Goal: Information Seeking & Learning: Find specific fact

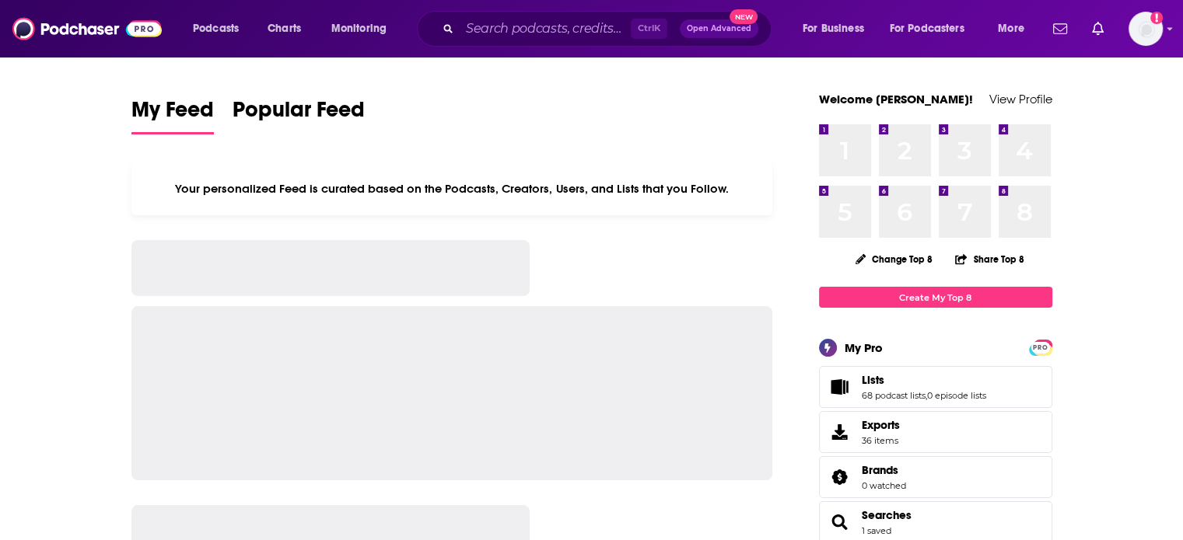
click at [228, 43] on div "Podcasts Charts Monitoring Ctrl K Open Advanced New For Business For Podcasters…" at bounding box center [610, 29] width 857 height 36
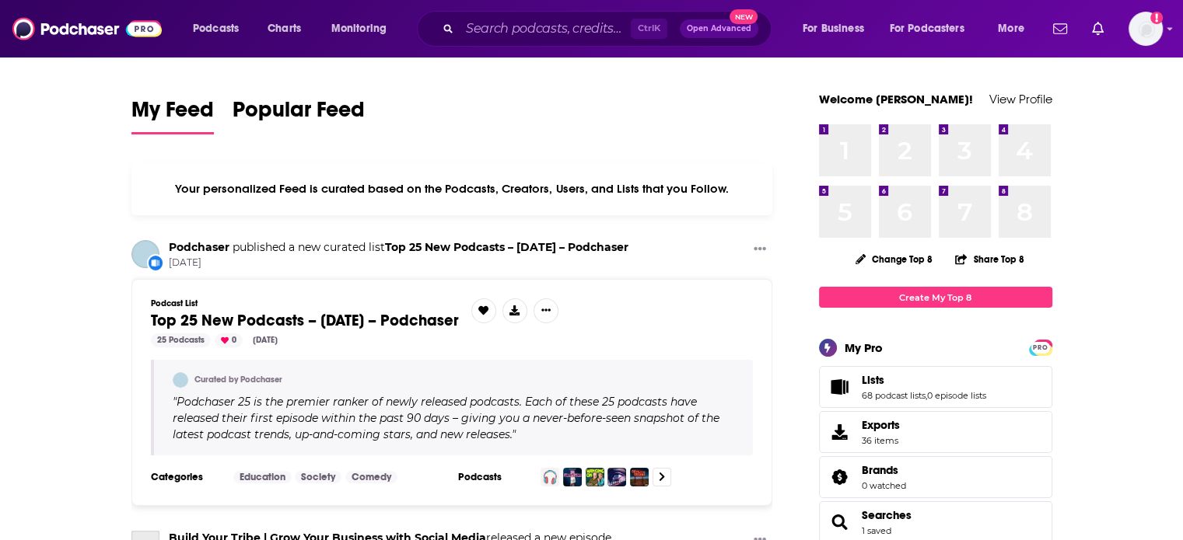
click at [228, 43] on div "Podcasts Charts Monitoring Ctrl K Open Advanced New For Business For Podcasters…" at bounding box center [610, 29] width 857 height 36
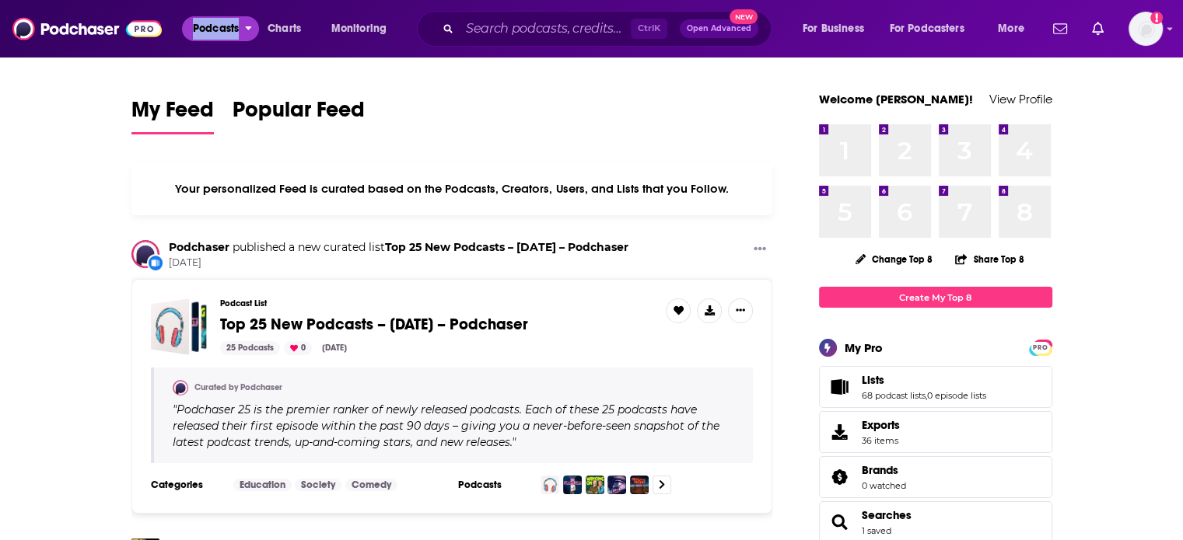
click at [225, 29] on span "Podcasts" at bounding box center [216, 29] width 46 height 22
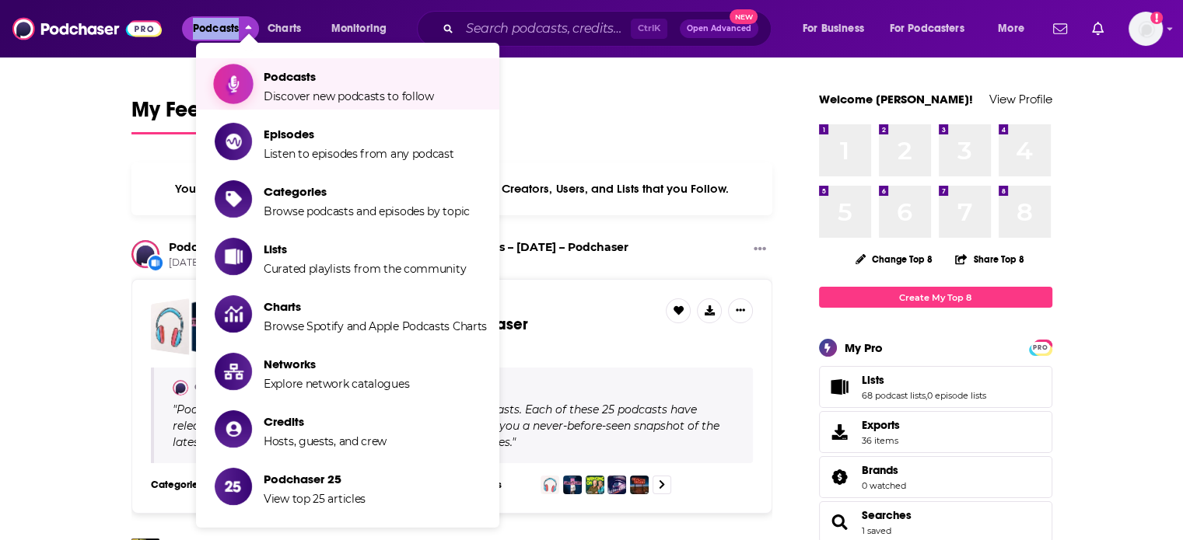
click at [240, 79] on icon "Show item sub-menu" at bounding box center [233, 84] width 19 height 20
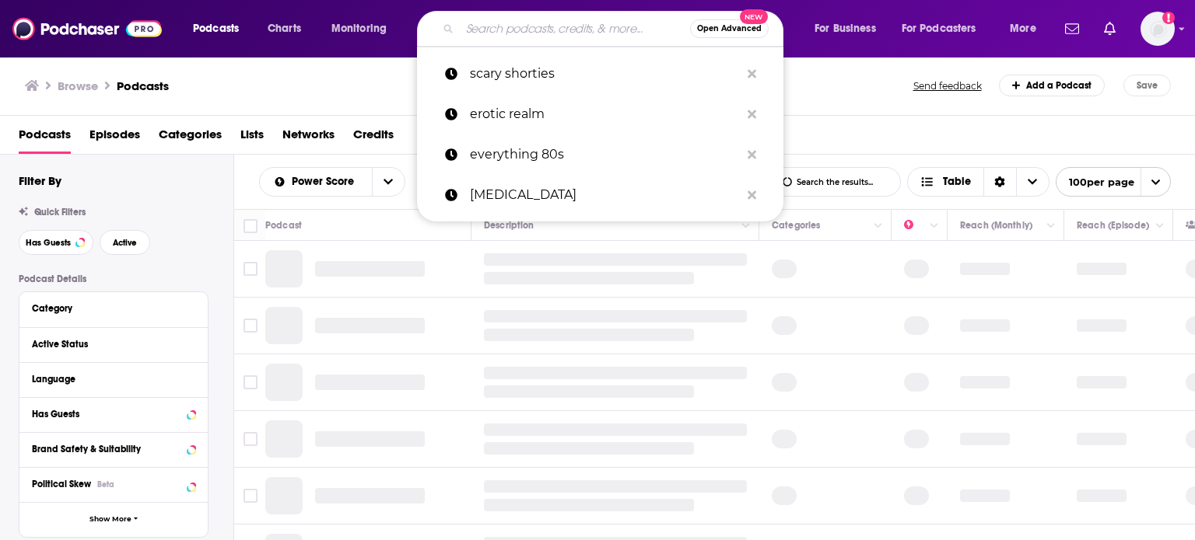
click at [520, 39] on input "Search podcasts, credits, & more..." at bounding box center [575, 28] width 230 height 25
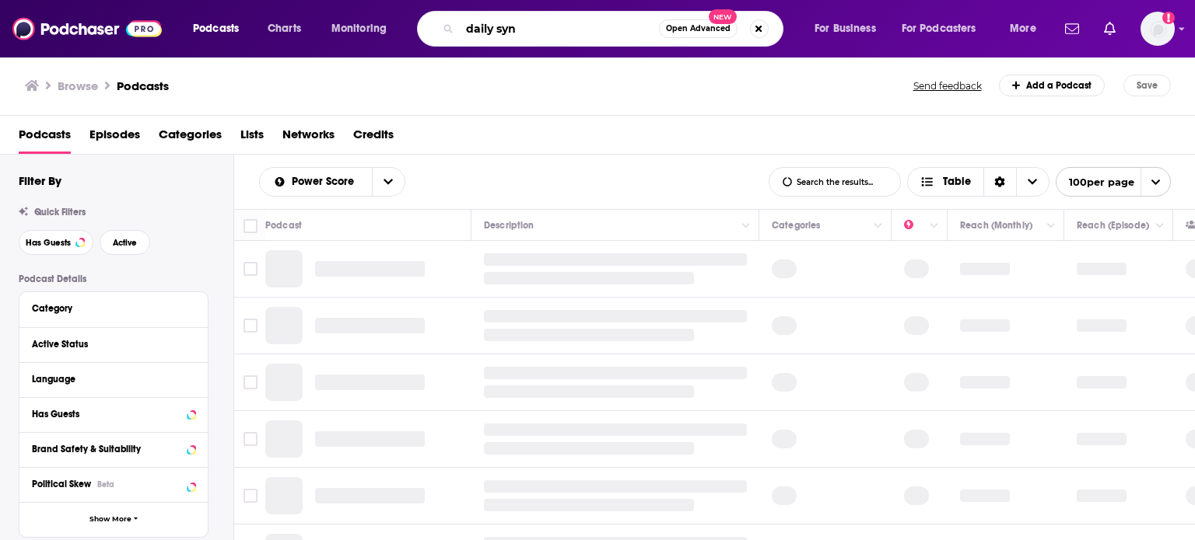
type input "daily sync"
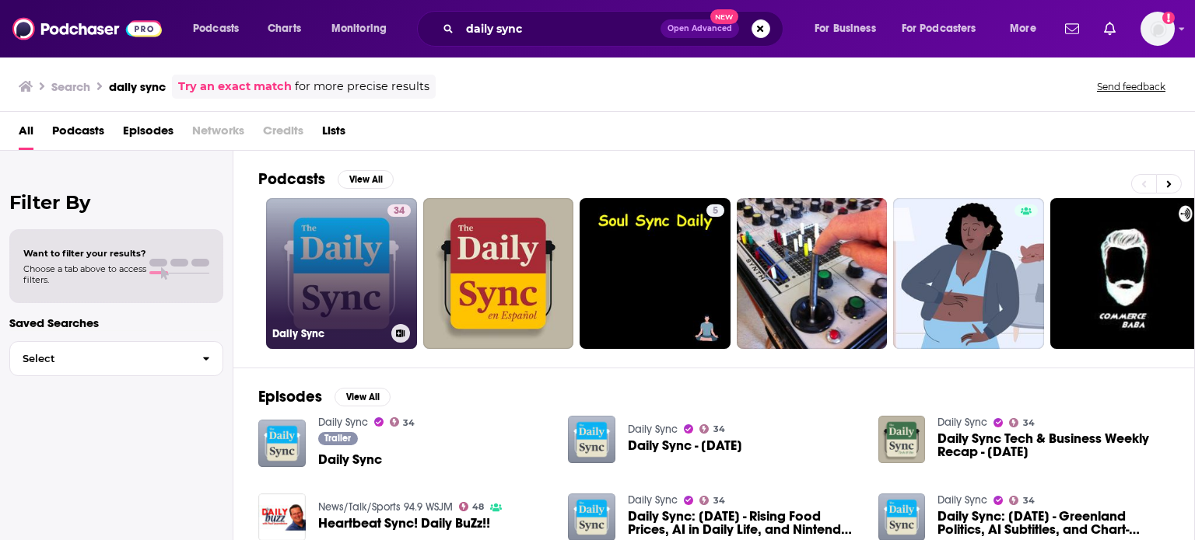
click at [380, 244] on link "34 Daily Sync" at bounding box center [341, 273] width 151 height 151
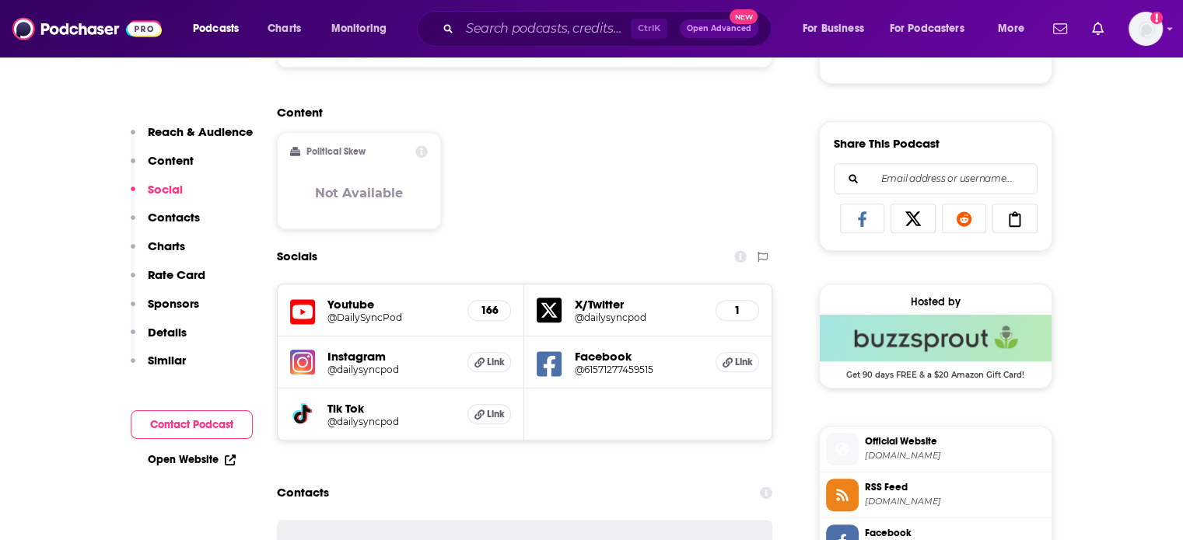
scroll to position [946, 0]
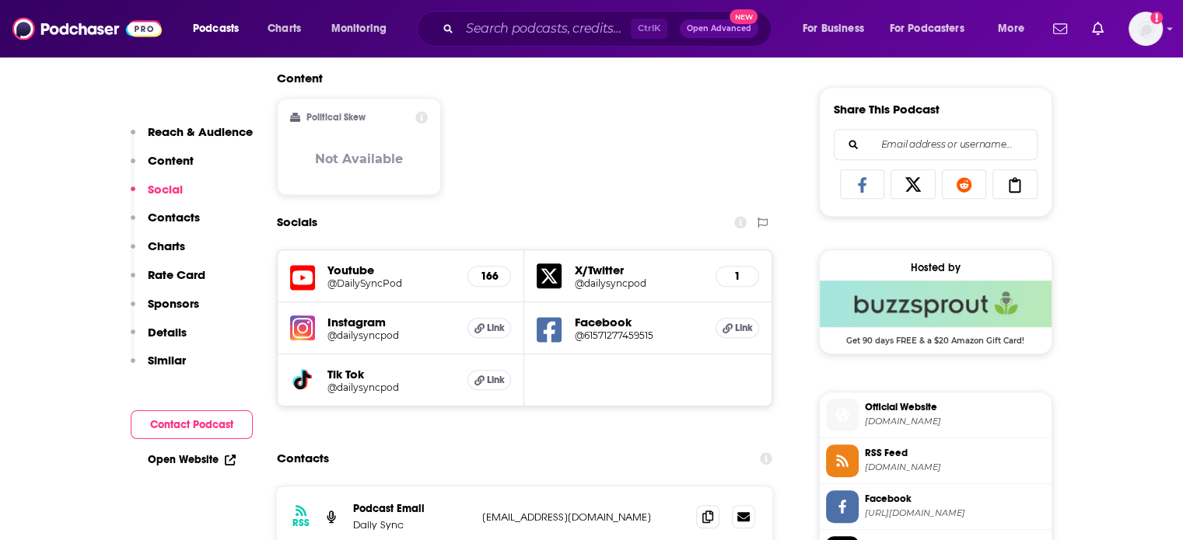
click at [925, 454] on span "RSS Feed" at bounding box center [955, 453] width 180 height 14
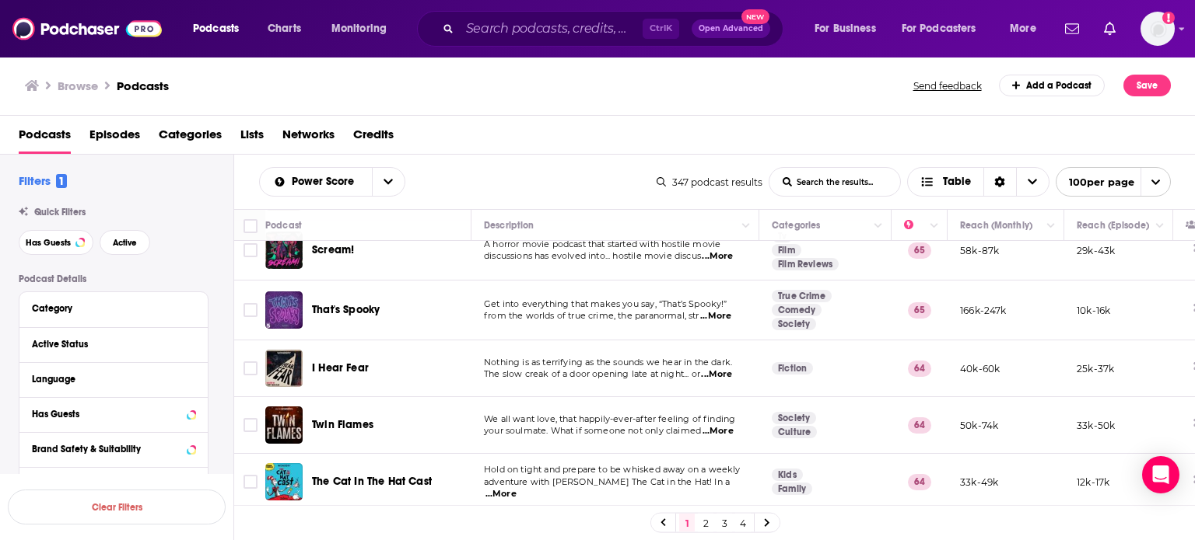
scroll to position [5579, 0]
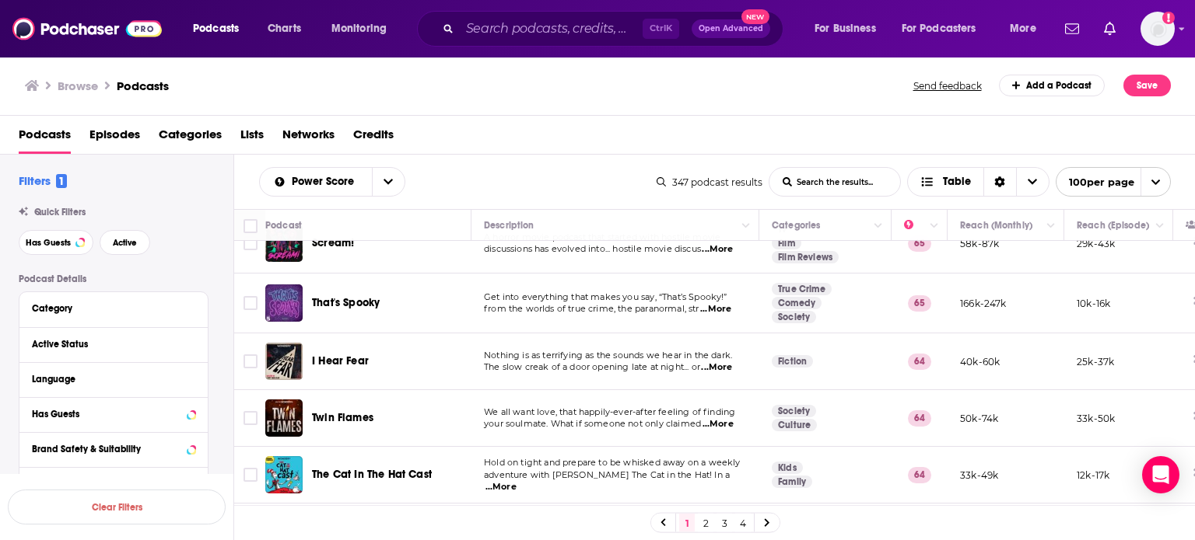
click at [709, 521] on link "2" at bounding box center [706, 523] width 16 height 19
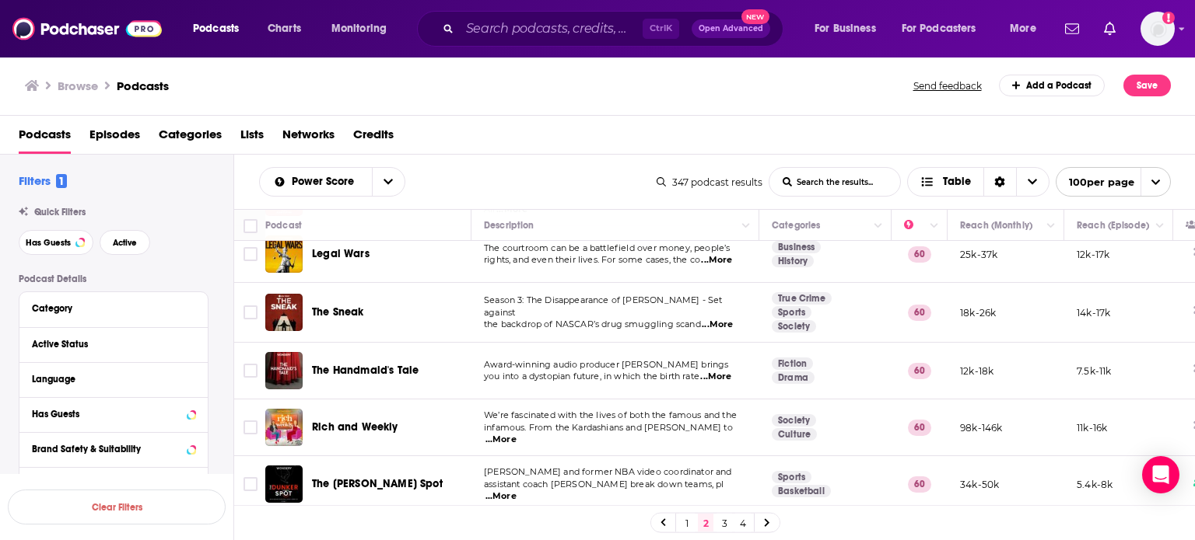
scroll to position [1089, 0]
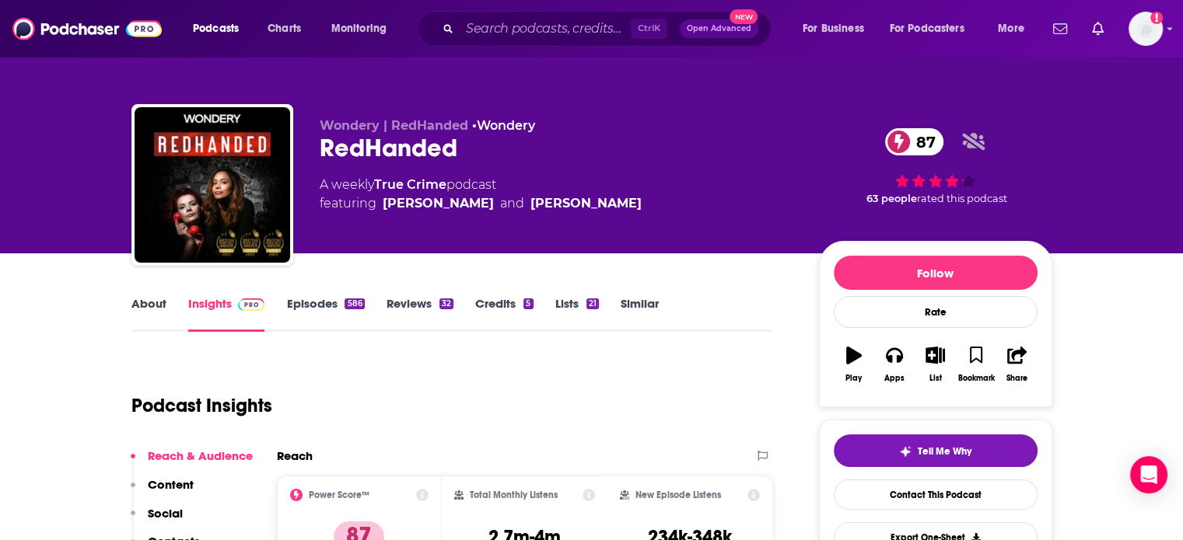
click at [133, 303] on link "About" at bounding box center [148, 314] width 35 height 36
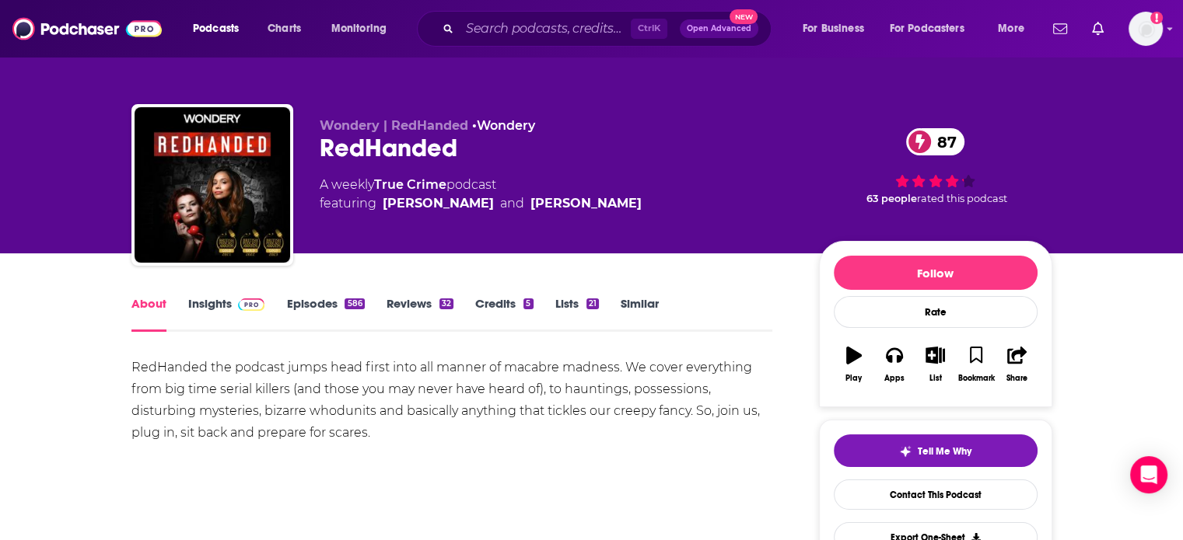
click at [216, 303] on link "Insights" at bounding box center [226, 314] width 77 height 36
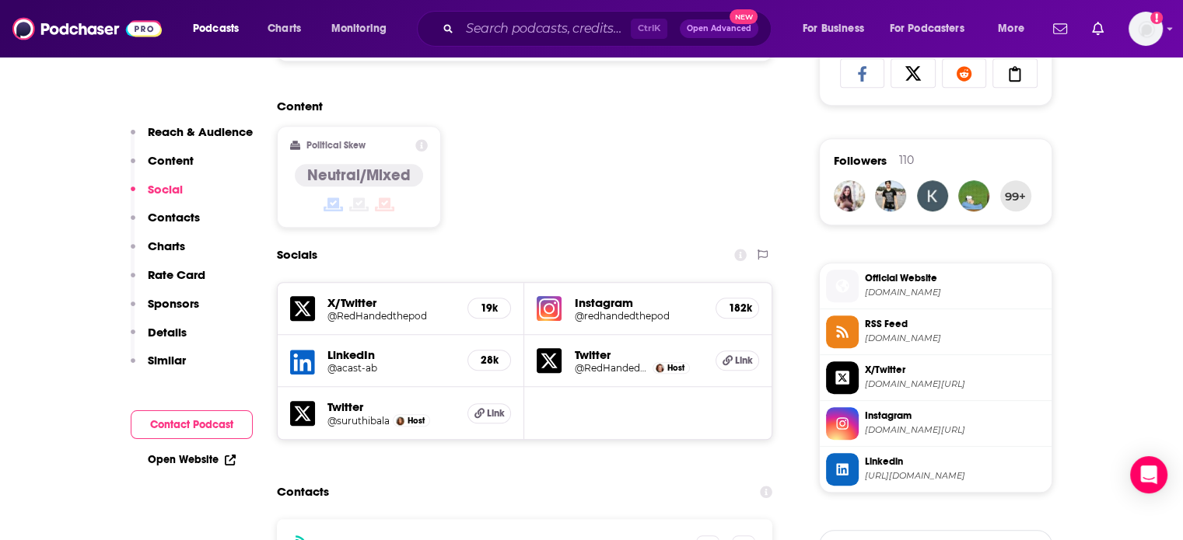
scroll to position [1322, 0]
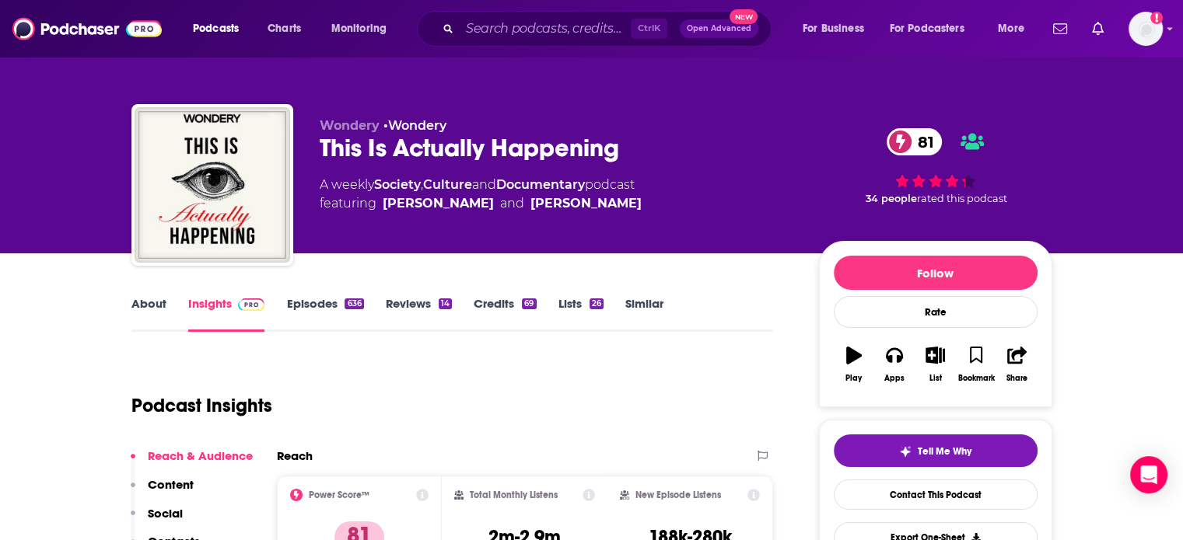
click at [442, 145] on div "This Is Actually Happening 81" at bounding box center [557, 148] width 474 height 30
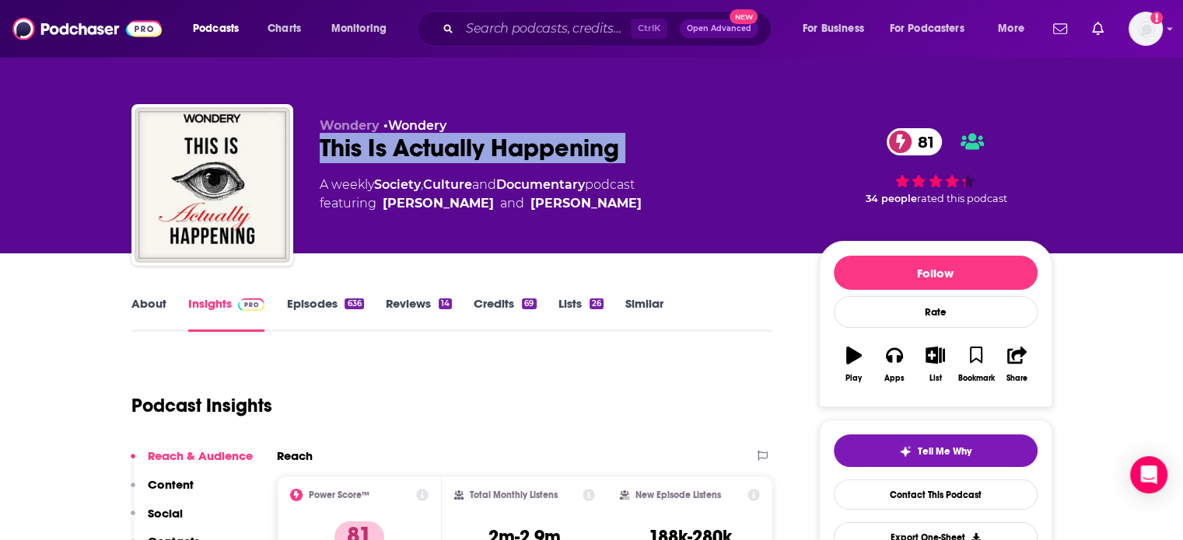
click at [442, 145] on div "This Is Actually Happening 81" at bounding box center [557, 148] width 474 height 30
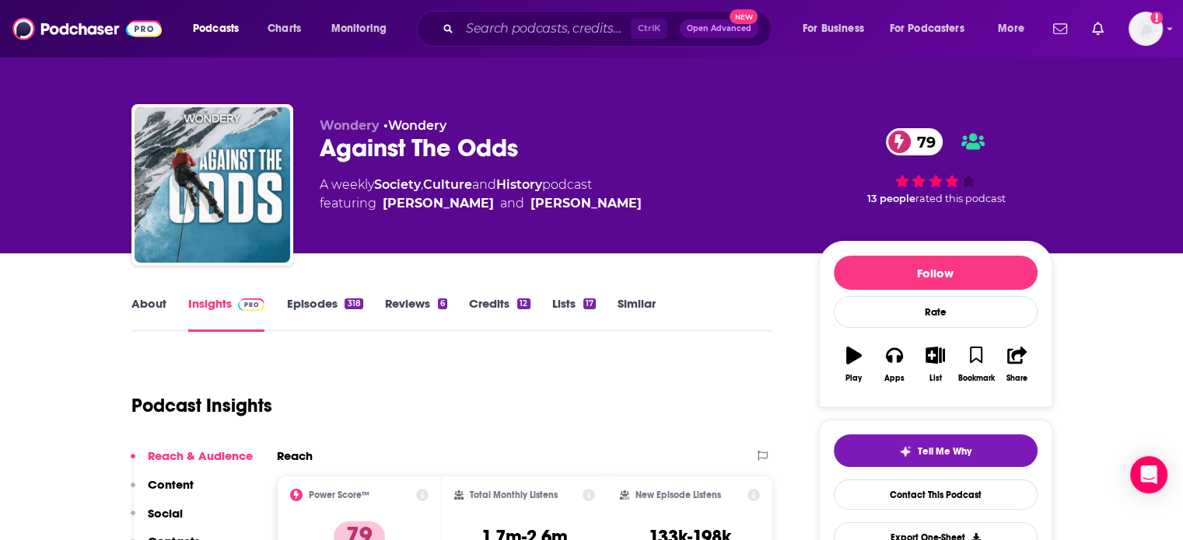
click at [407, 149] on div "Against The Odds 79" at bounding box center [557, 148] width 474 height 30
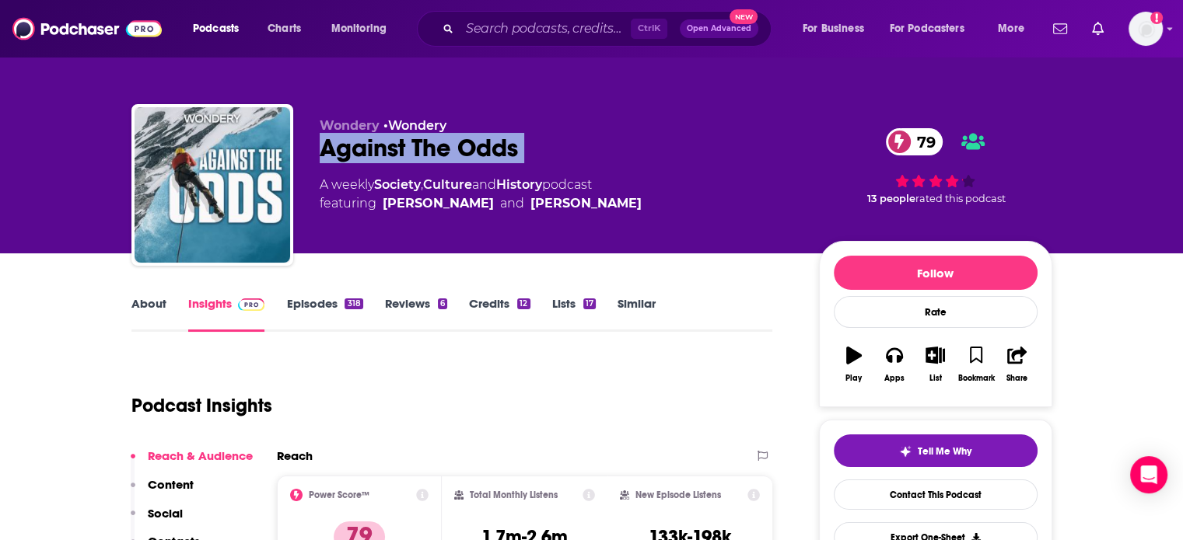
click at [407, 149] on div "Against The Odds 79" at bounding box center [557, 148] width 474 height 30
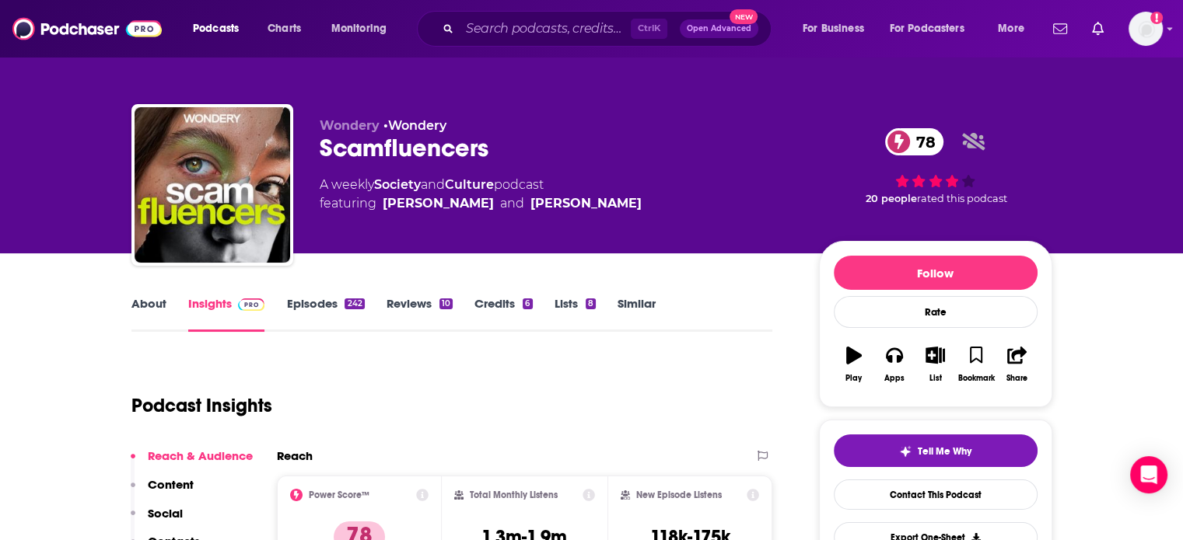
click at [360, 145] on div "Scamfluencers 78" at bounding box center [557, 148] width 474 height 30
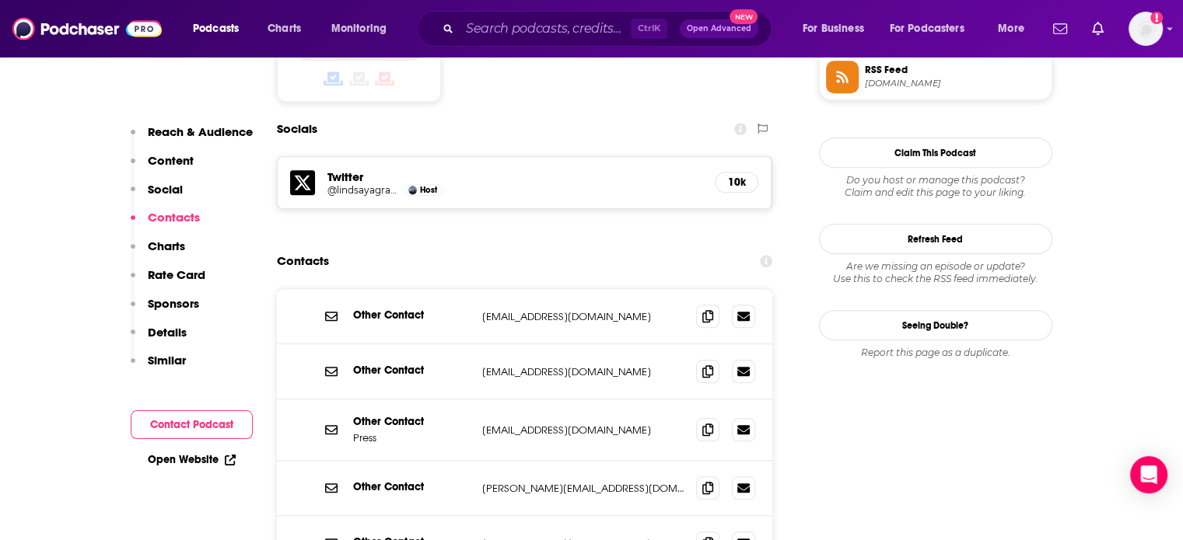
scroll to position [1322, 0]
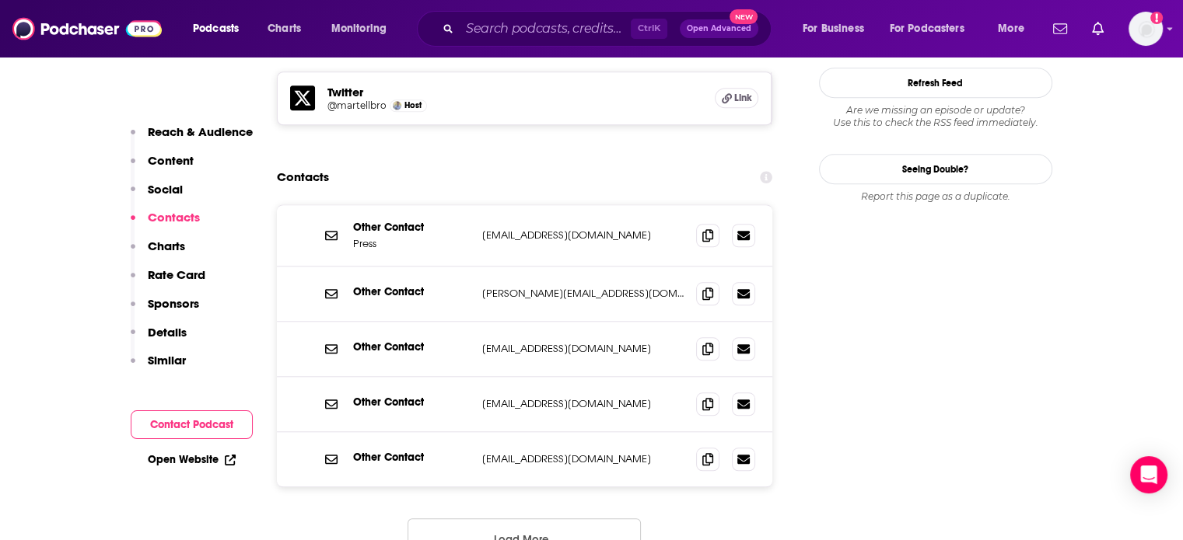
scroll to position [1400, 0]
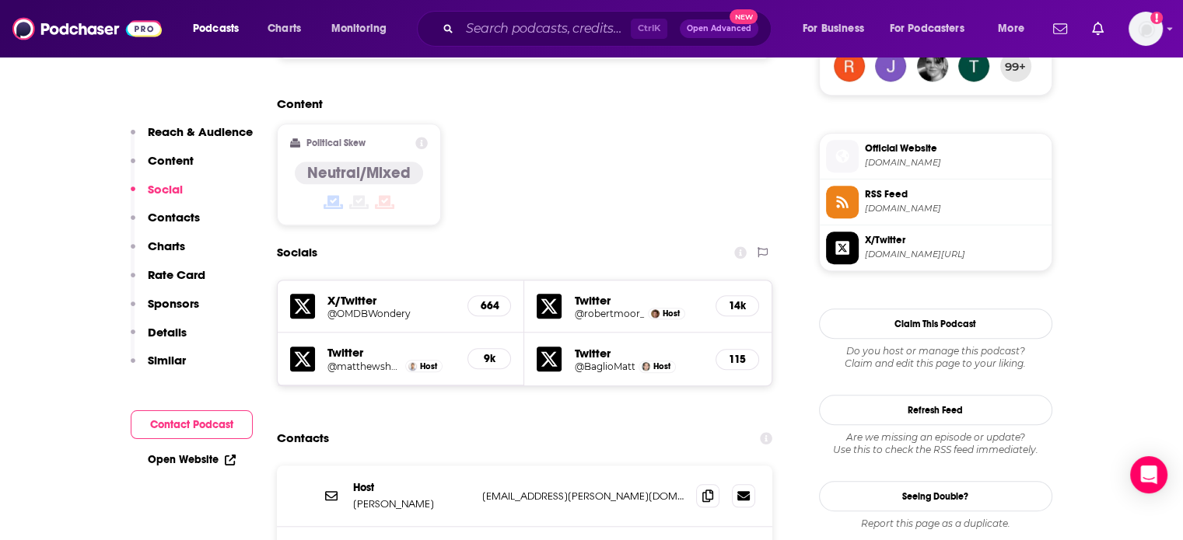
scroll to position [1322, 0]
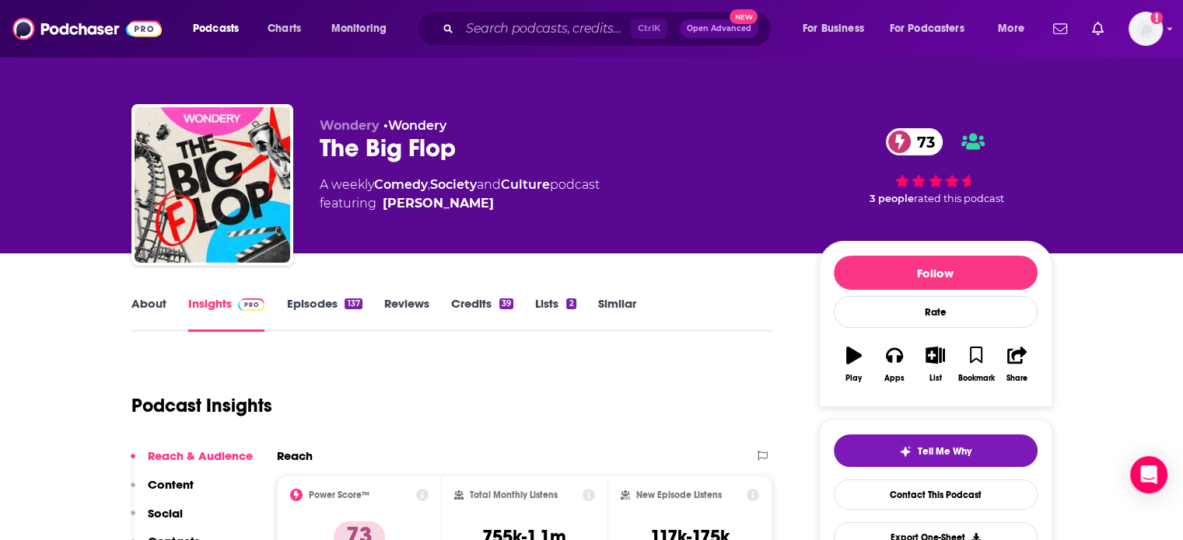
click at [420, 152] on div "The Big Flop 73" at bounding box center [557, 148] width 474 height 30
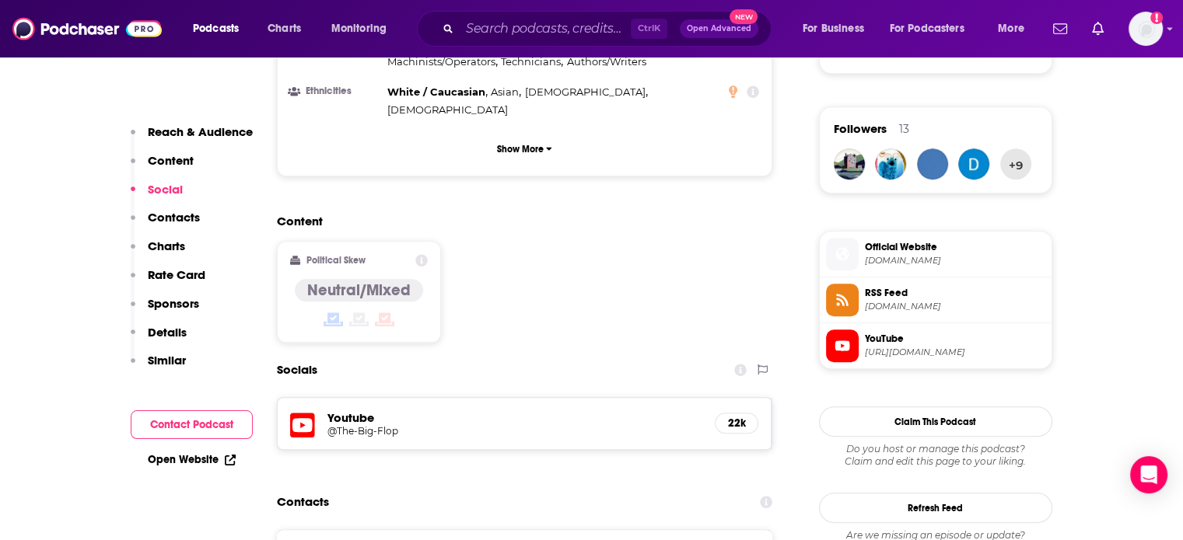
scroll to position [1322, 0]
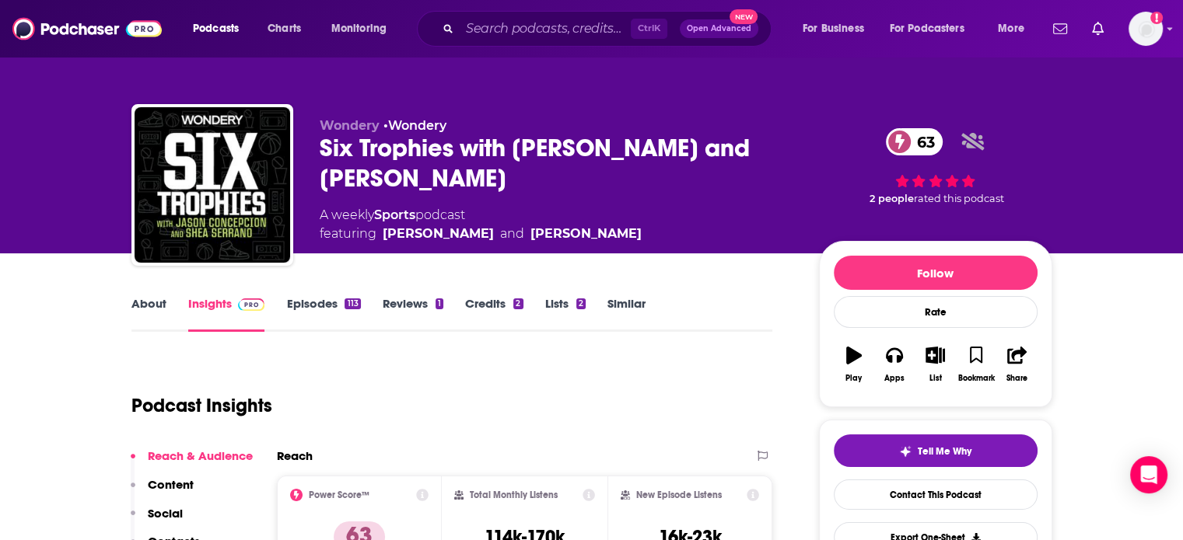
click at [345, 151] on div "Six Trophies with Jason Concepcion and Shea Serrano 63" at bounding box center [557, 163] width 474 height 61
drag, startPoint x: 345, startPoint y: 151, endPoint x: 397, endPoint y: 148, distance: 52.2
click at [397, 148] on div "Six Trophies with Jason Concepcion and Shea Serrano 63" at bounding box center [557, 163] width 474 height 61
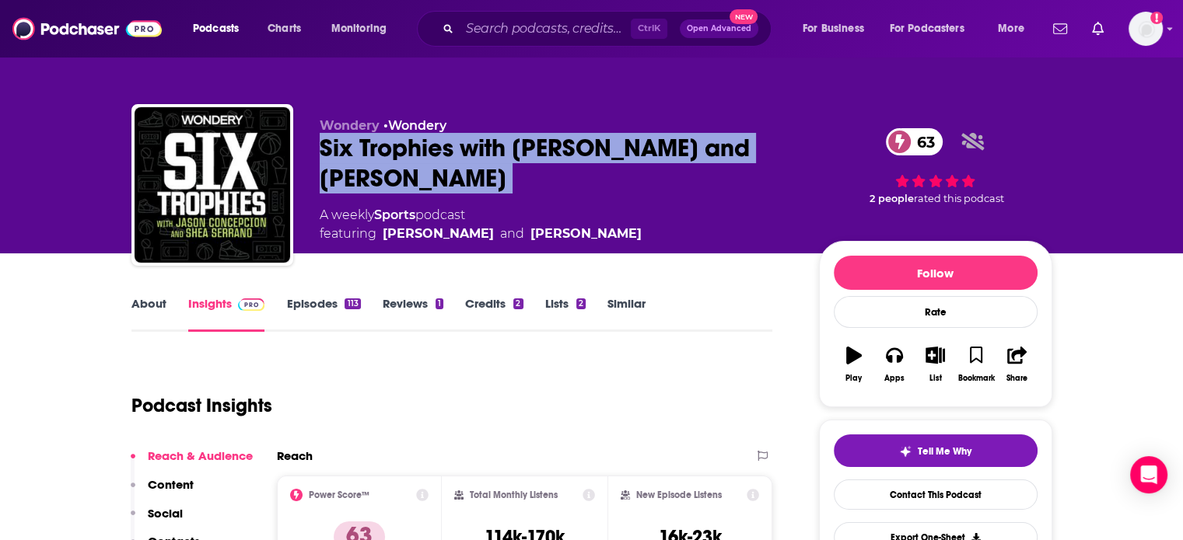
click at [397, 148] on div "Six Trophies with Jason Concepcion and Shea Serrano 63" at bounding box center [557, 163] width 474 height 61
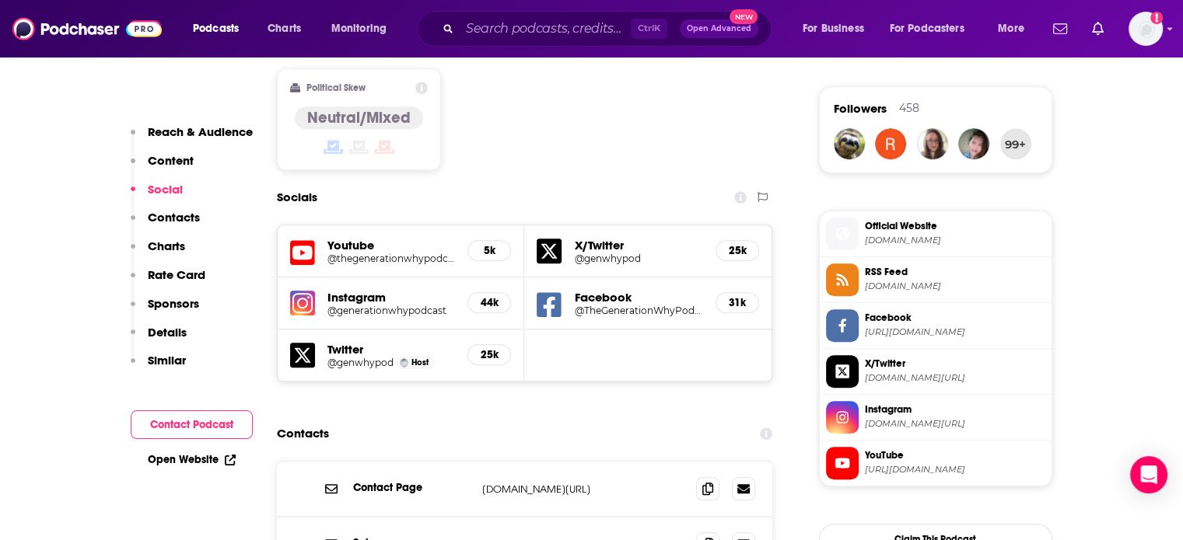
scroll to position [1400, 0]
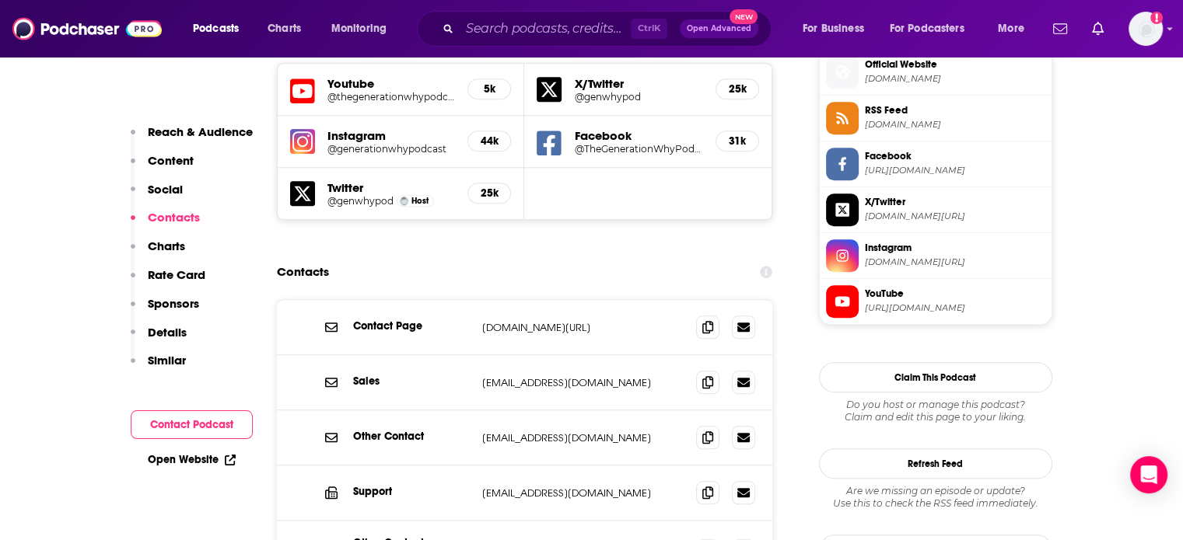
click at [532, 321] on p "[DOMAIN_NAME][URL]" at bounding box center [583, 327] width 202 height 13
click at [532, 321] on p "genwhypod.com/pages/contact-us" at bounding box center [583, 327] width 202 height 13
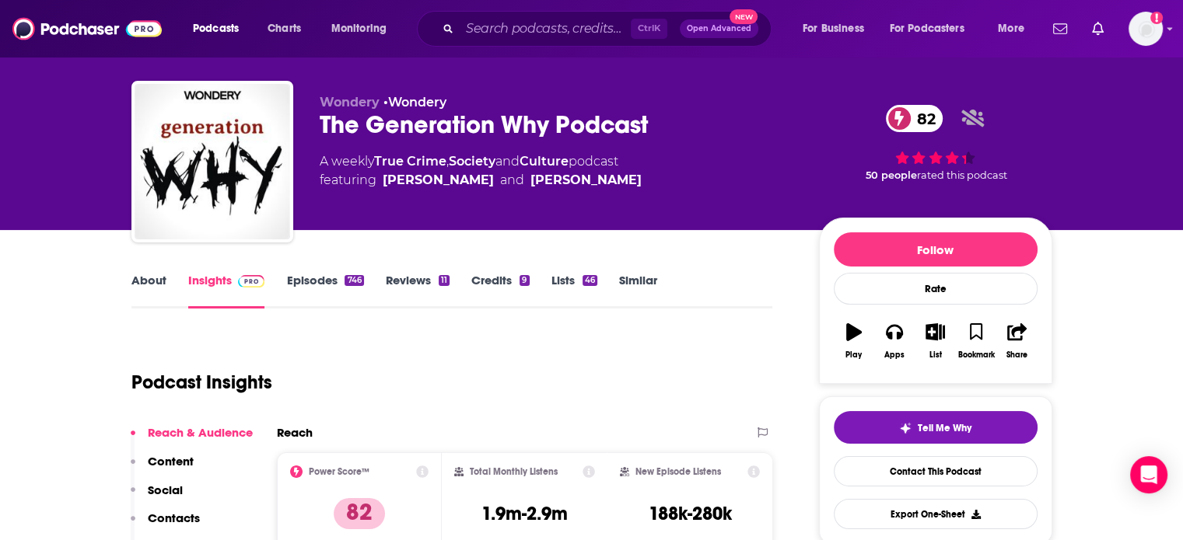
scroll to position [0, 0]
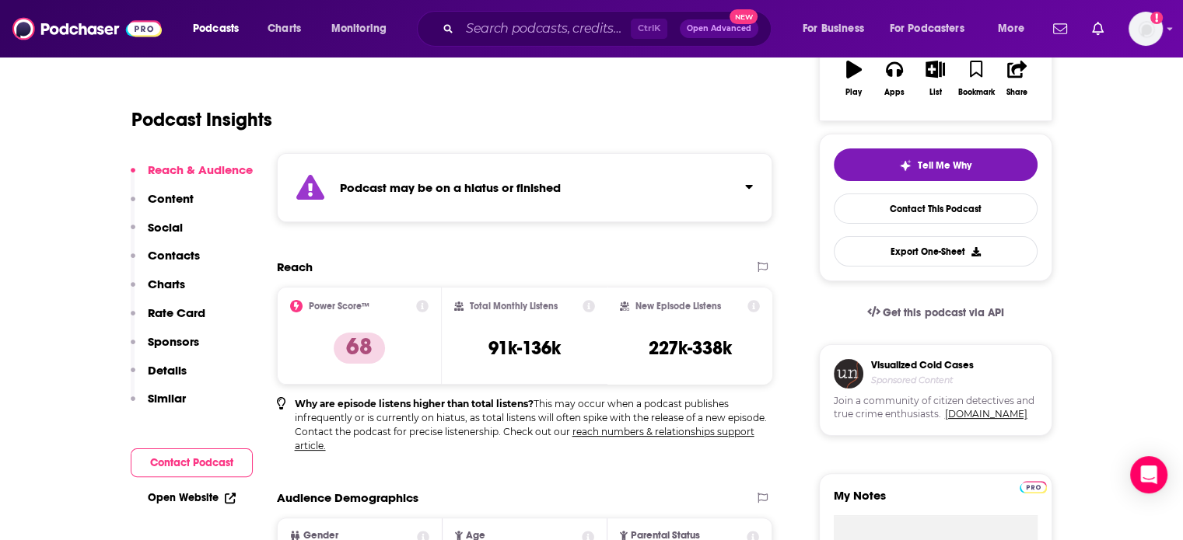
scroll to position [311, 0]
